Goal: Task Accomplishment & Management: Manage account settings

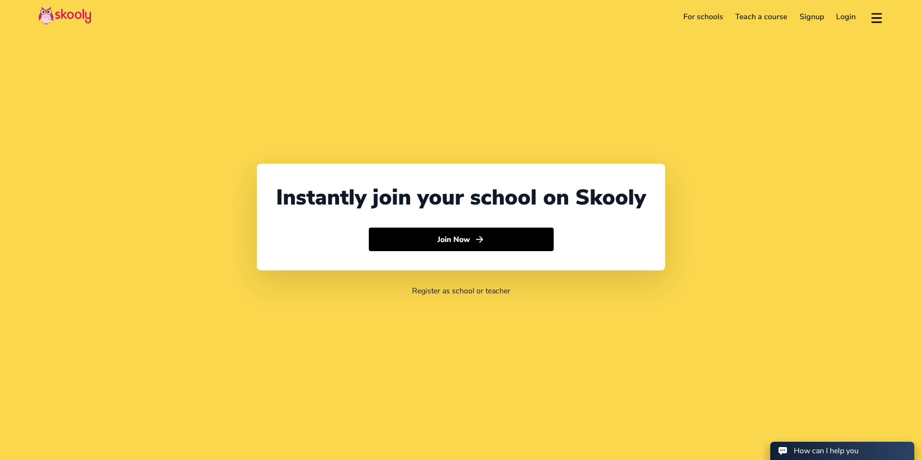
select select "65"
select select "[GEOGRAPHIC_DATA]"
select select "[GEOGRAPHIC_DATA]/[GEOGRAPHIC_DATA]"
click at [848, 18] on link "Login" at bounding box center [847, 16] width 32 height 15
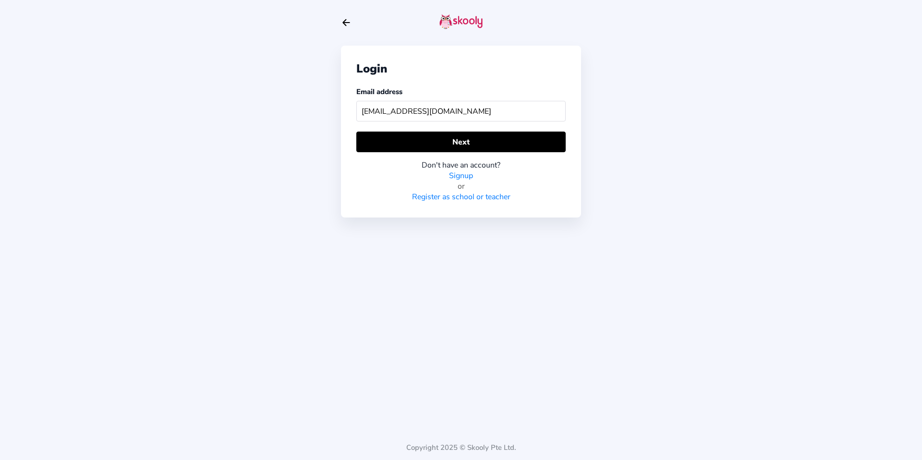
type input "[EMAIL_ADDRESS][DOMAIN_NAME]"
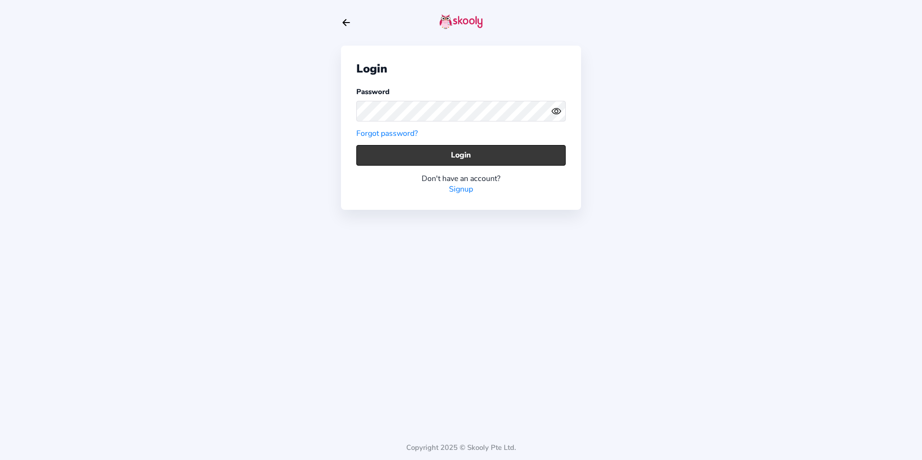
click at [539, 148] on button "Login" at bounding box center [460, 155] width 209 height 21
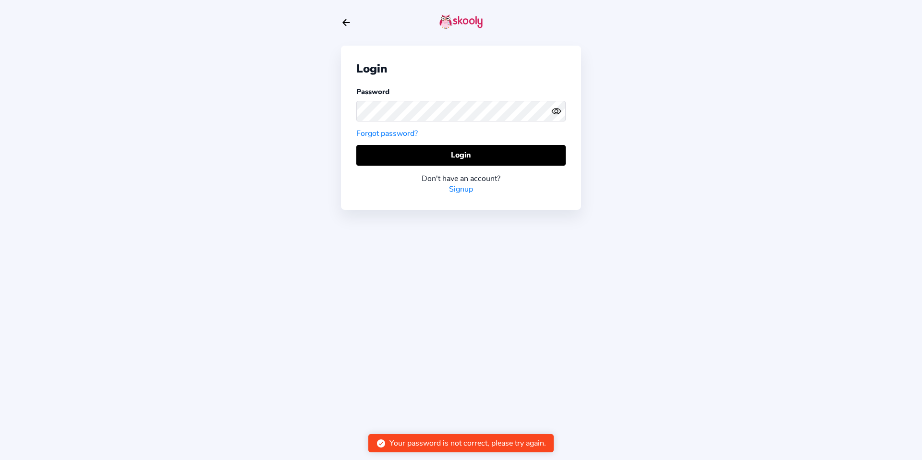
click at [553, 114] on icon "Eye" at bounding box center [557, 111] width 10 height 10
click at [553, 114] on icon "Eye Off" at bounding box center [557, 111] width 10 height 10
